Goal: Task Accomplishment & Management: Use online tool/utility

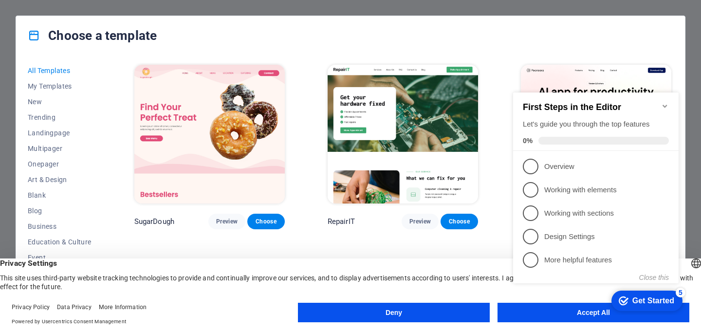
click at [320, 39] on div "Choose a template" at bounding box center [350, 35] width 669 height 39
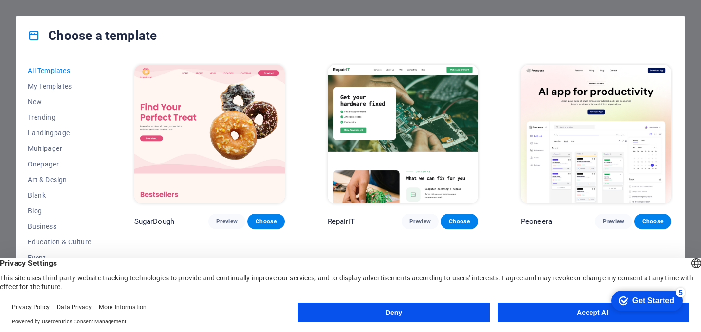
click at [375, 315] on button "Deny" at bounding box center [394, 312] width 192 height 19
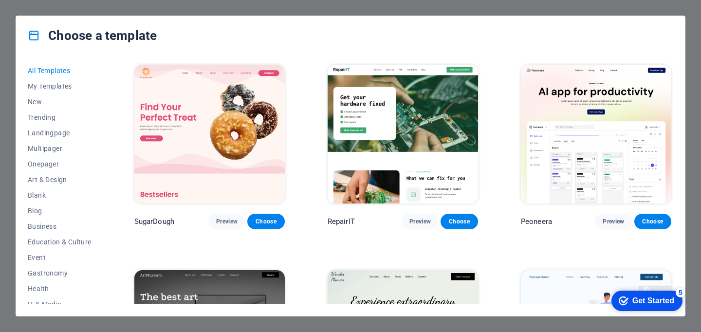
click at [511, 26] on div "Choose a template" at bounding box center [350, 35] width 669 height 39
click at [226, 28] on div "Choose a template" at bounding box center [350, 35] width 669 height 39
click at [510, 43] on div "Choose a template" at bounding box center [350, 35] width 669 height 39
click at [55, 242] on span "Education & Culture" at bounding box center [60, 242] width 64 height 8
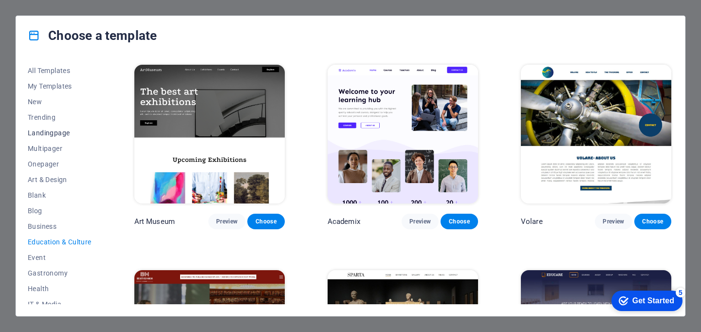
click at [50, 130] on span "Landingpage" at bounding box center [60, 133] width 64 height 8
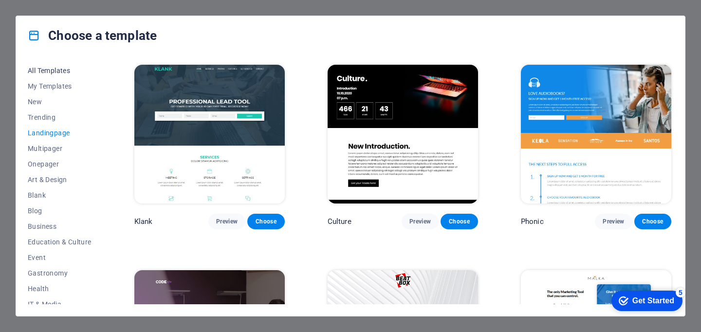
click at [44, 70] on span "All Templates" at bounding box center [60, 71] width 64 height 8
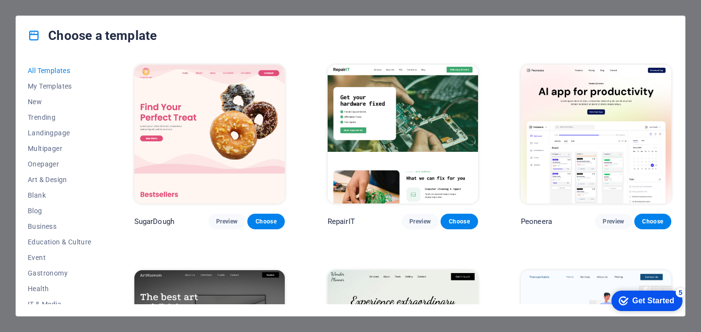
click at [648, 299] on div "Get Started" at bounding box center [653, 301] width 42 height 9
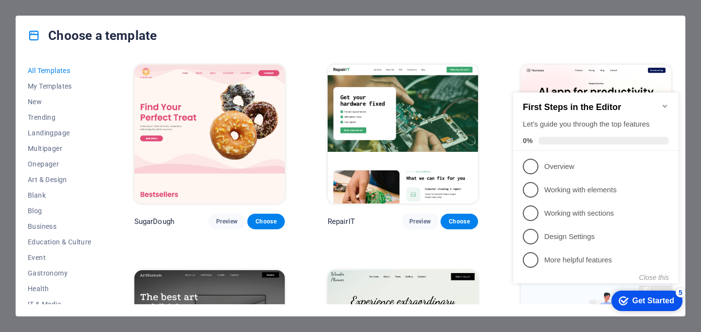
click at [517, 37] on div "Choose a template" at bounding box center [350, 35] width 669 height 39
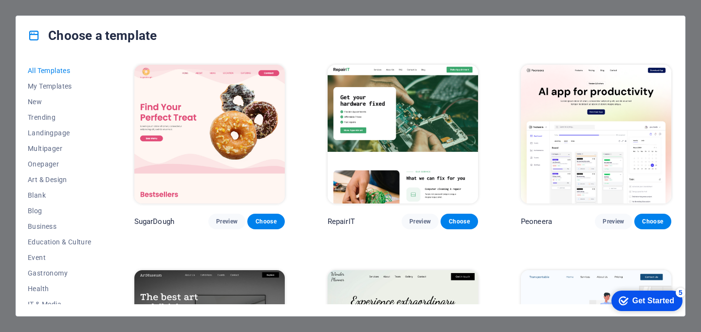
click at [650, 300] on div "Get Started" at bounding box center [653, 301] width 42 height 9
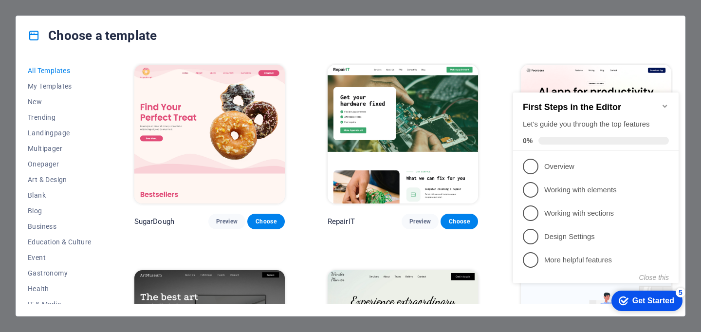
click at [485, 38] on div "Choose a template" at bounding box center [350, 35] width 669 height 39
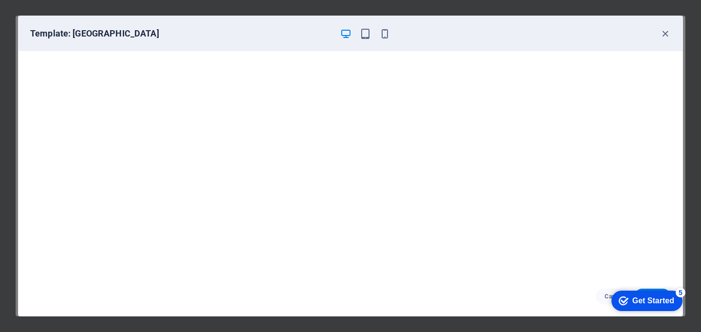
click at [492, 33] on div "Template: [GEOGRAPHIC_DATA]" at bounding box center [344, 34] width 629 height 12
click at [500, 297] on div "Cancel Choose" at bounding box center [351, 296] width 664 height 39
click at [179, 27] on div "Template: [GEOGRAPHIC_DATA]" at bounding box center [351, 33] width 664 height 35
click at [642, 303] on div "Get Started" at bounding box center [653, 301] width 42 height 9
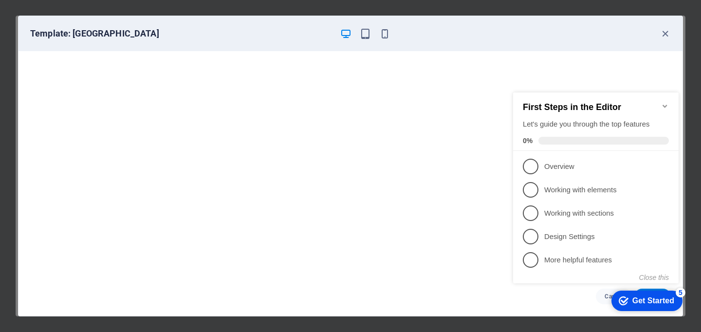
click at [663, 102] on icon "Minimize checklist" at bounding box center [665, 106] width 8 height 8
